Goal: Task Accomplishment & Management: Use online tool/utility

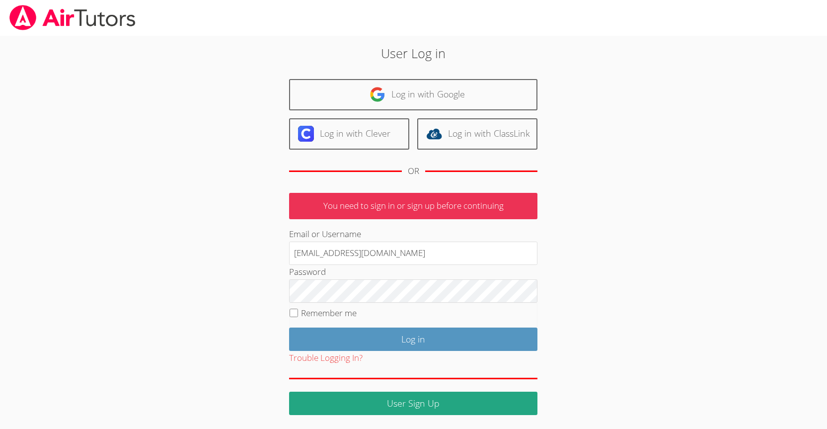
type input "jacqueline2_li29@lesdstudent.net"
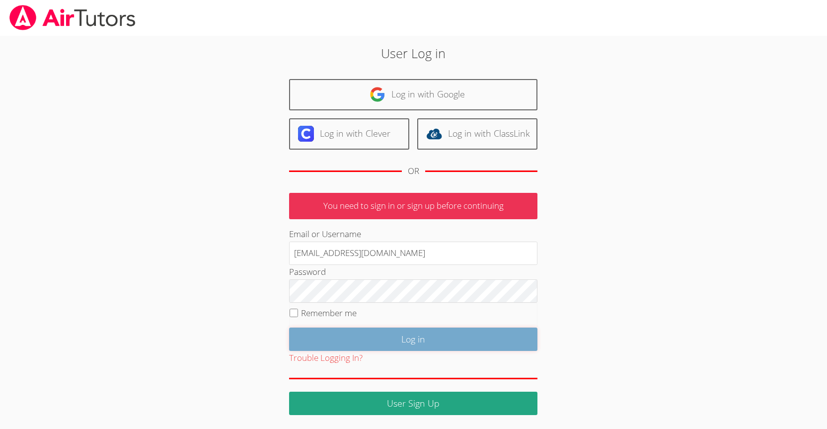
click at [426, 329] on input "Log in" at bounding box center [413, 338] width 248 height 23
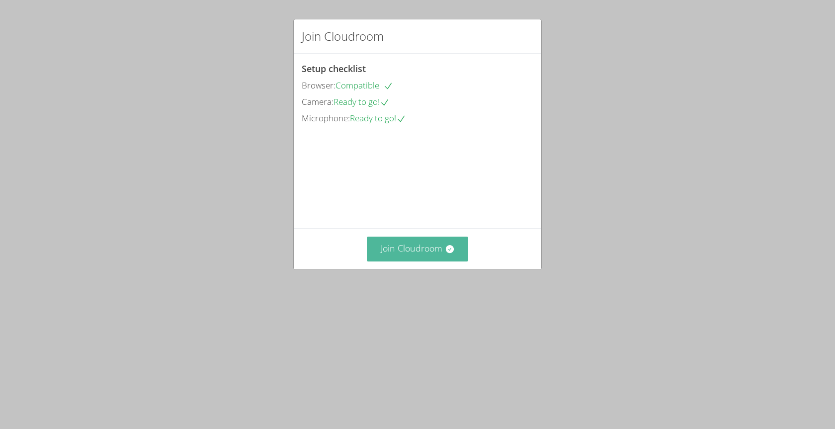
click at [421, 261] on button "Join Cloudroom" at bounding box center [418, 249] width 102 height 24
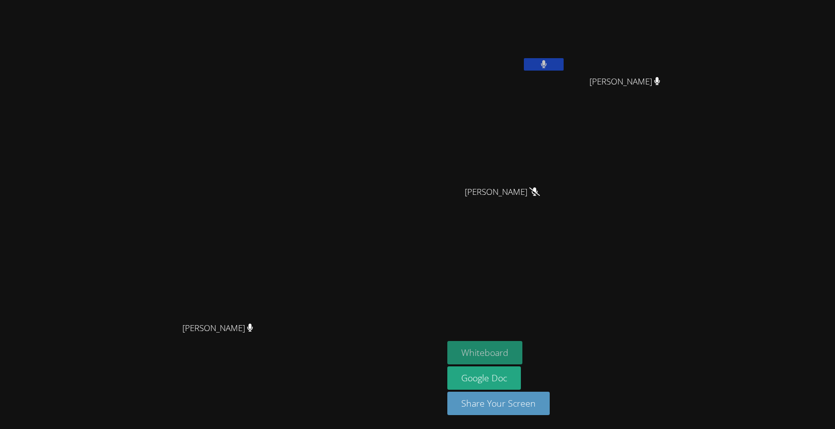
click at [522, 342] on button "Whiteboard" at bounding box center [484, 352] width 75 height 23
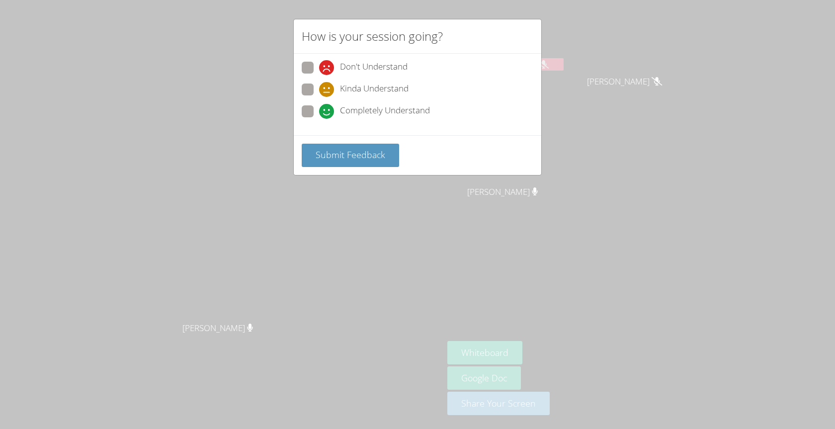
click at [319, 119] on span at bounding box center [319, 119] width 0 height 0
click at [319, 107] on input "Completely Understand" at bounding box center [323, 109] width 8 height 8
radio input "true"
click at [321, 158] on span "Submit Feedback" at bounding box center [351, 155] width 70 height 12
